Goal: Information Seeking & Learning: Obtain resource

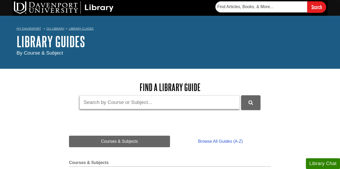
click at [117, 98] on input "Guide Search Terms" at bounding box center [159, 102] width 160 height 14
type input "e"
type input "English 110"
click at [241, 95] on button "DU Library Guides Search" at bounding box center [250, 102] width 19 height 14
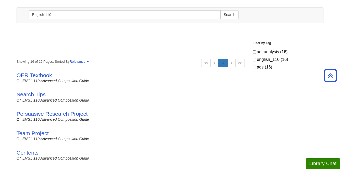
scroll to position [62, 0]
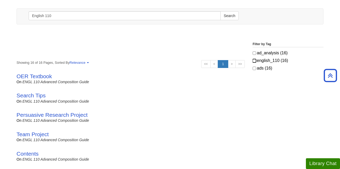
click at [255, 60] on input "english_110 (16)" at bounding box center [254, 60] width 3 height 3
checkbox input "true"
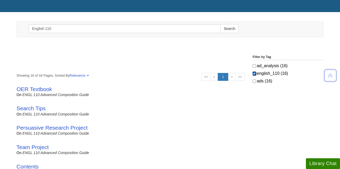
scroll to position [0, 0]
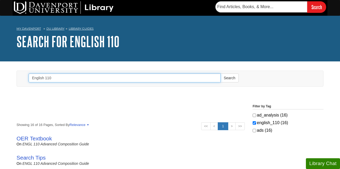
click at [62, 79] on input "English 110" at bounding box center [125, 77] width 192 height 9
click at [220, 73] on button "Search" at bounding box center [229, 77] width 18 height 9
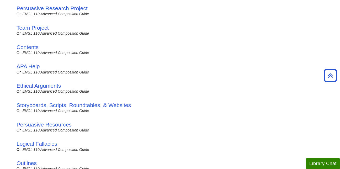
scroll to position [171, 0]
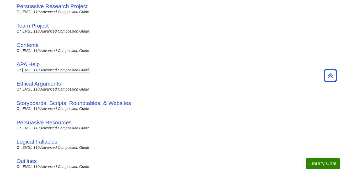
click at [48, 70] on link "ENGL 110 Advanced Composition Guide" at bounding box center [56, 70] width 67 height 4
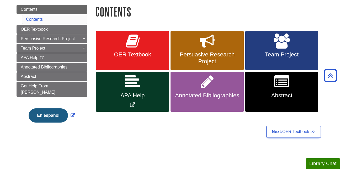
scroll to position [61, 0]
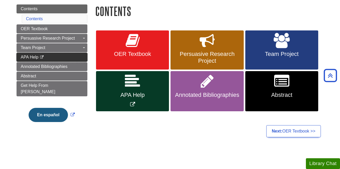
click at [48, 56] on link "APA Help This link opens in a new window" at bounding box center [52, 57] width 71 height 9
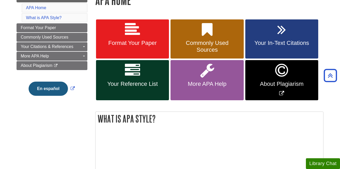
scroll to position [84, 0]
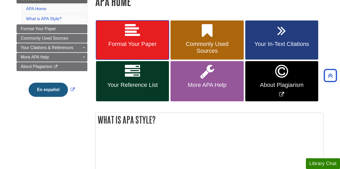
click at [135, 36] on icon at bounding box center [132, 30] width 15 height 15
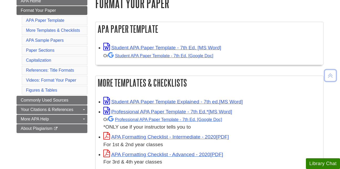
scroll to position [89, 0]
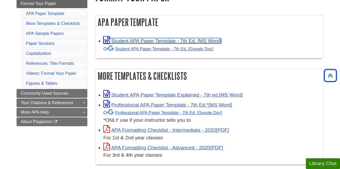
click at [141, 40] on link "Student APA Paper Template - 7th Ed. [MS Word]" at bounding box center [162, 41] width 118 height 6
